Goal: Obtain resource: Download file/media

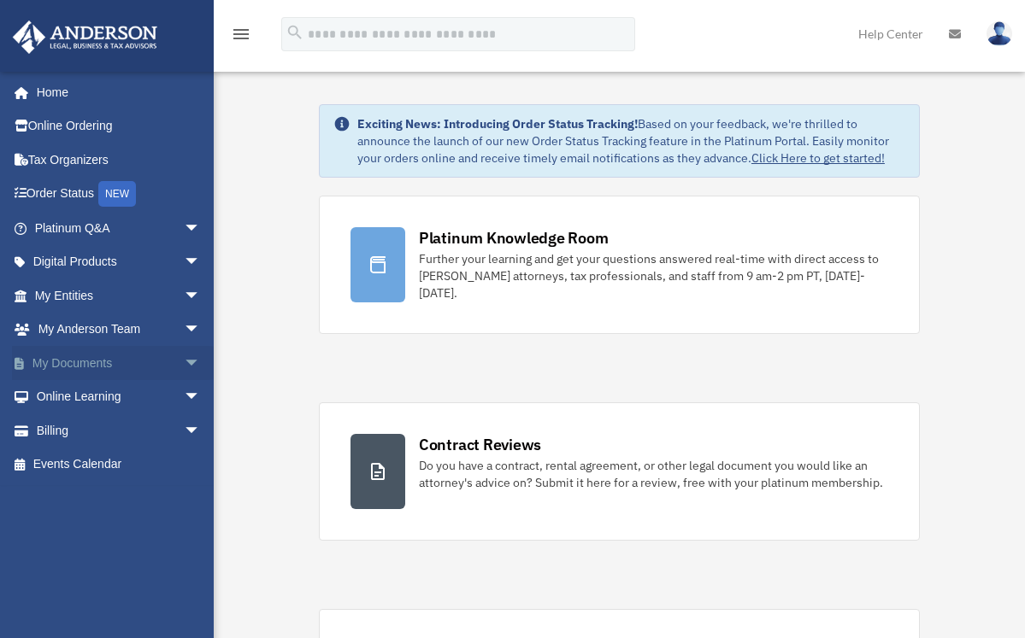
click at [83, 365] on link "My Documents arrow_drop_down" at bounding box center [119, 363] width 214 height 34
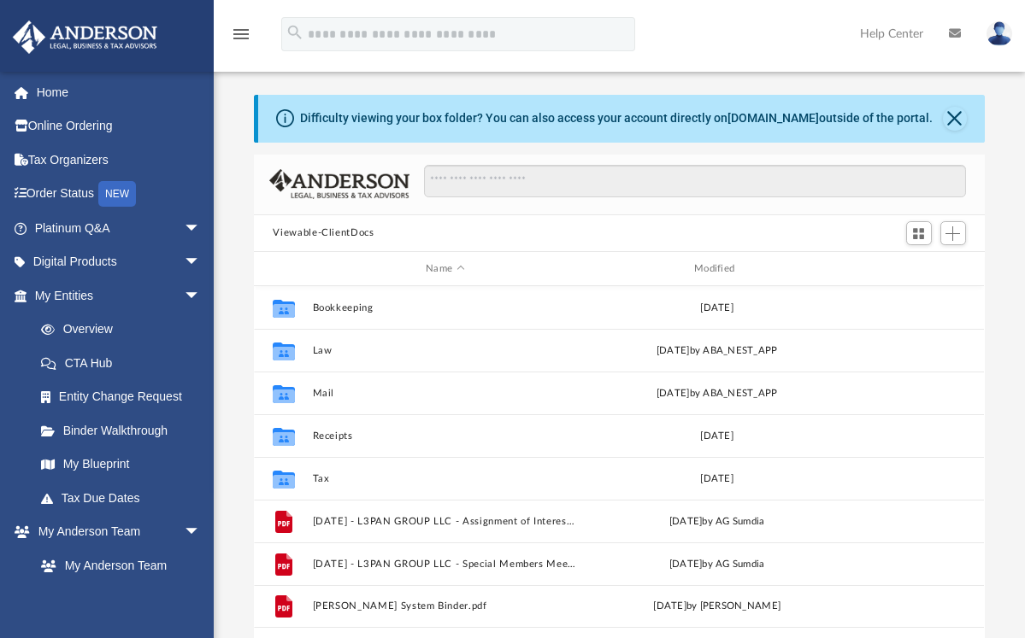
scroll to position [376, 717]
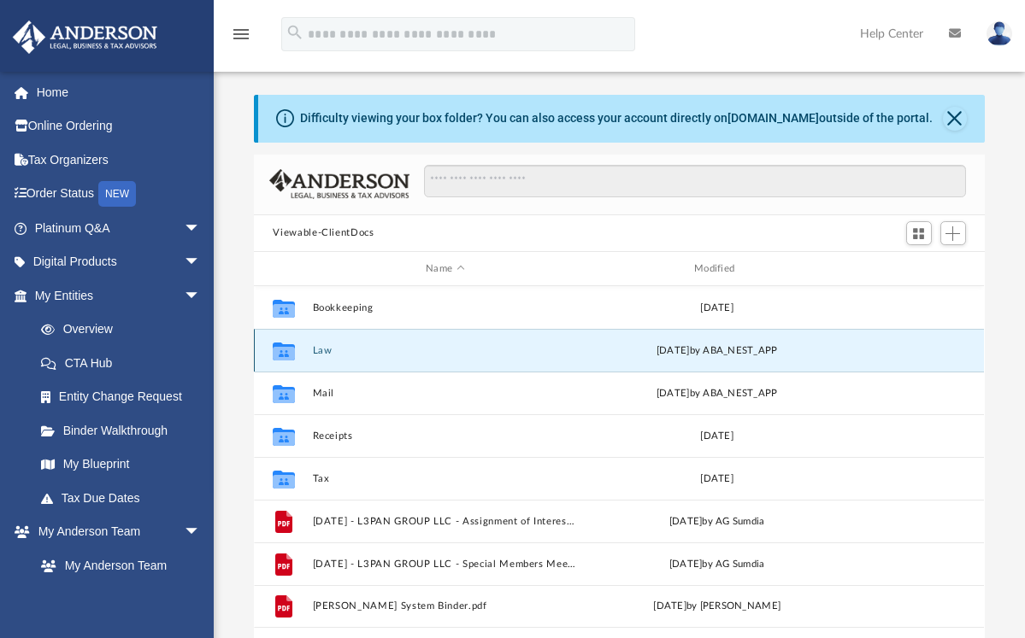
click at [319, 348] on button "Law" at bounding box center [445, 350] width 265 height 11
click at [319, 346] on button "Law" at bounding box center [445, 350] width 265 height 11
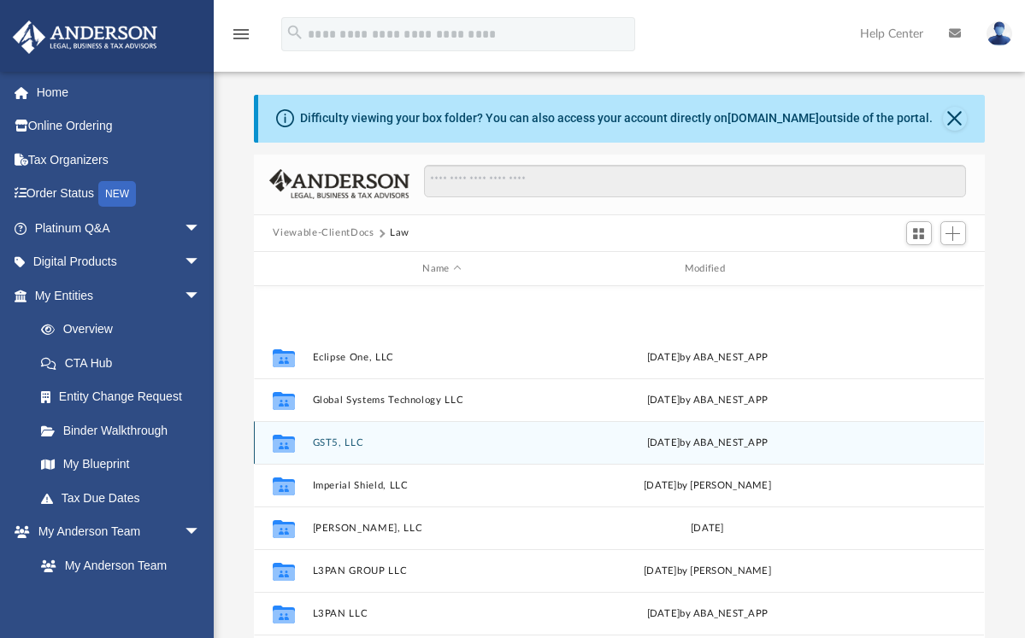
scroll to position [205, 0]
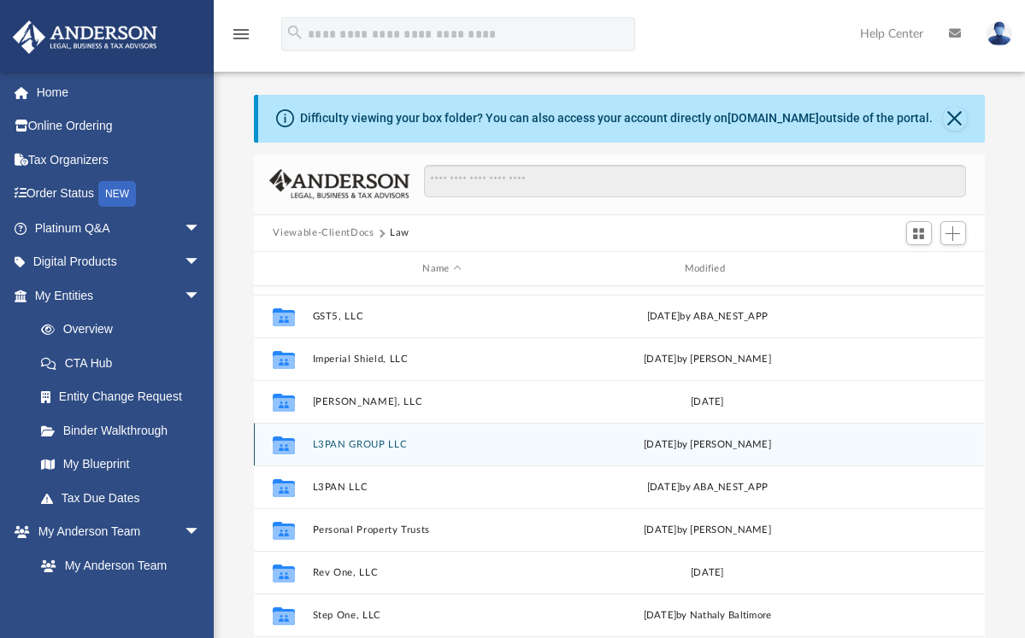
click at [394, 441] on button "L3PAN GROUP LLC" at bounding box center [442, 444] width 258 height 11
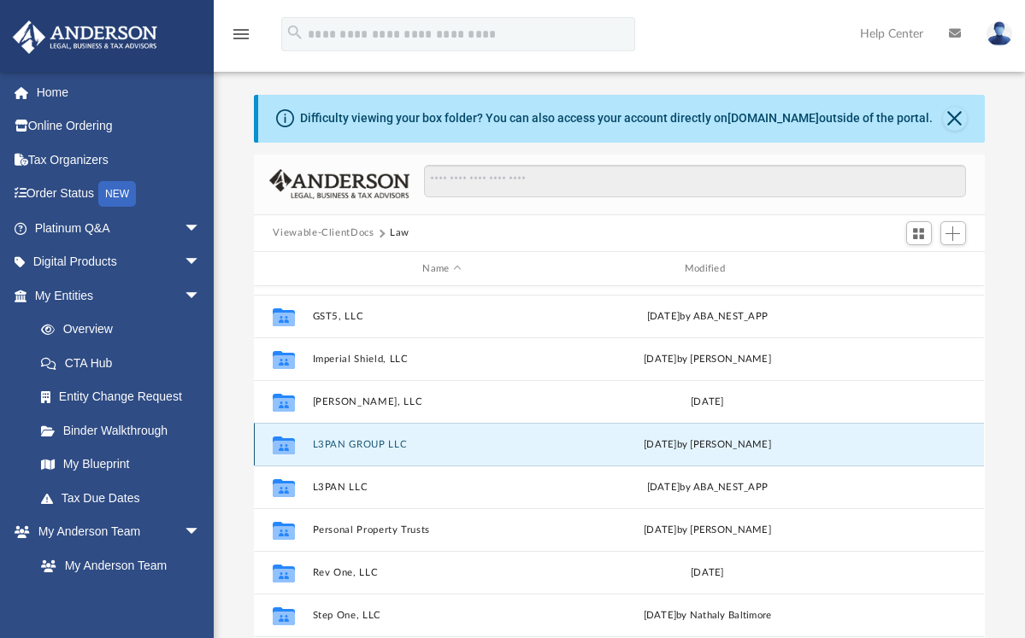
click at [394, 441] on button "L3PAN GROUP LLC" at bounding box center [442, 444] width 258 height 11
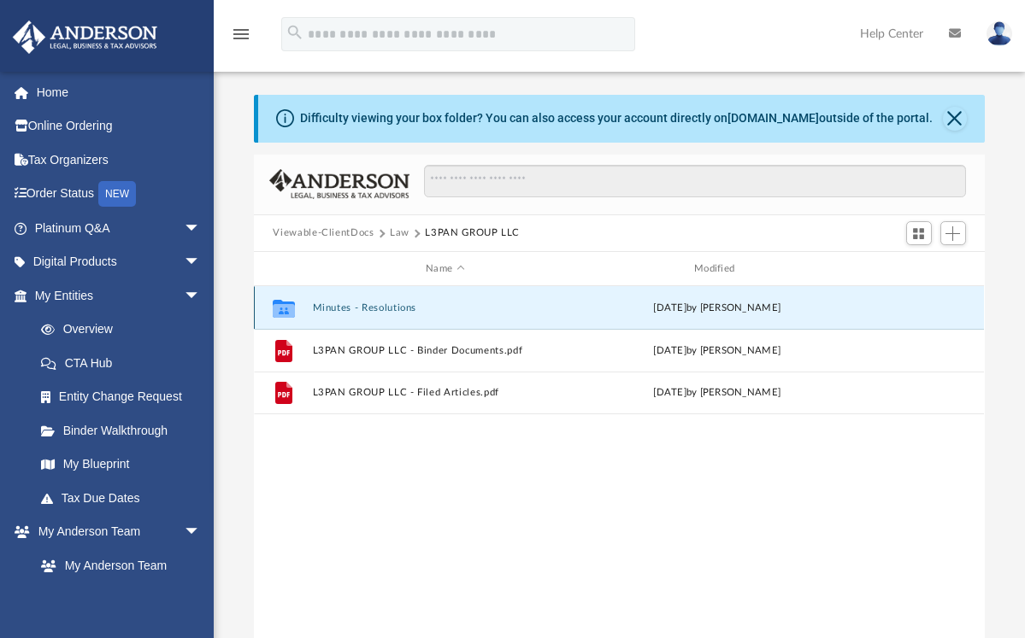
click at [387, 310] on button "Minutes - Resolutions" at bounding box center [445, 307] width 265 height 11
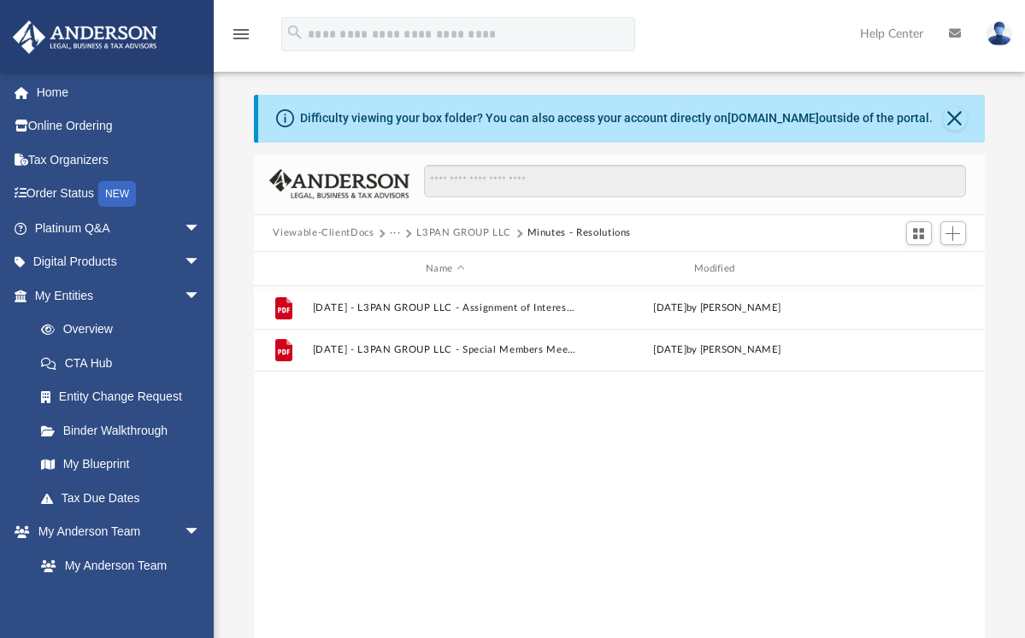
click at [462, 230] on button "L3PAN GROUP LLC" at bounding box center [463, 233] width 95 height 15
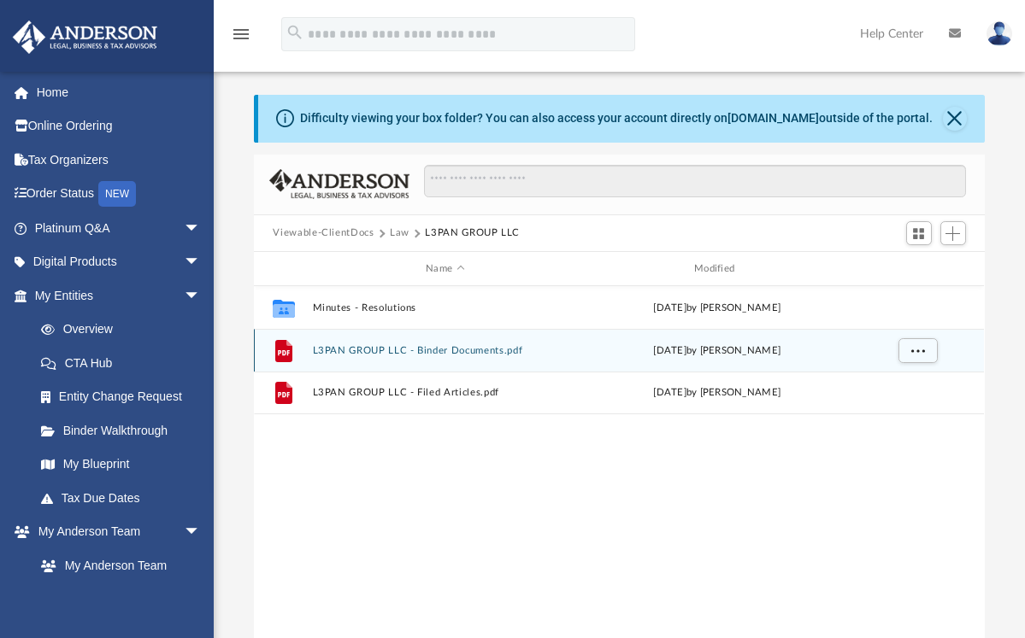
click at [491, 352] on button "L3PAN GROUP LLC - Binder Documents.pdf" at bounding box center [445, 350] width 265 height 11
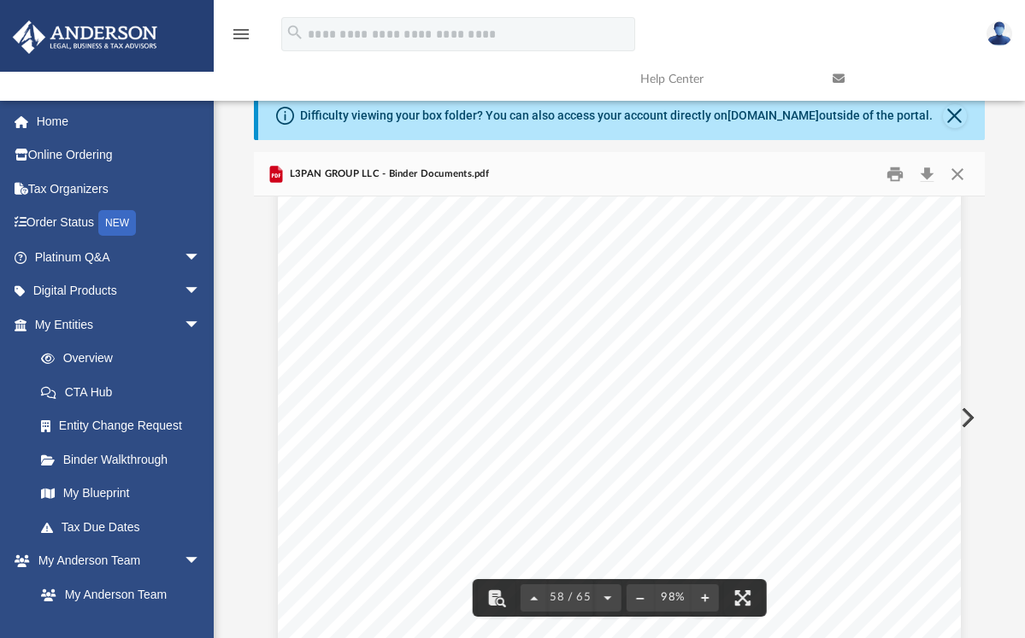
scroll to position [51853, 0]
